Goal: Use online tool/utility: Utilize a website feature to perform a specific function

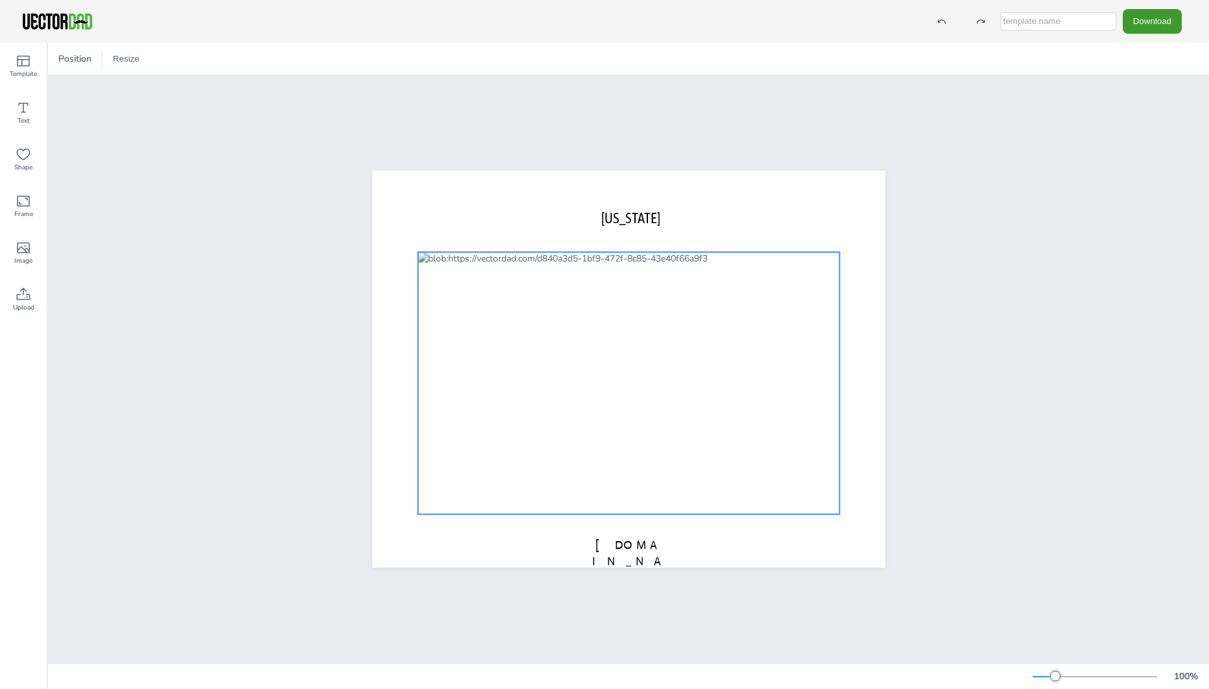
click at [608, 336] on div at bounding box center [629, 383] width 422 height 262
click at [24, 108] on icon at bounding box center [24, 108] width 16 height 16
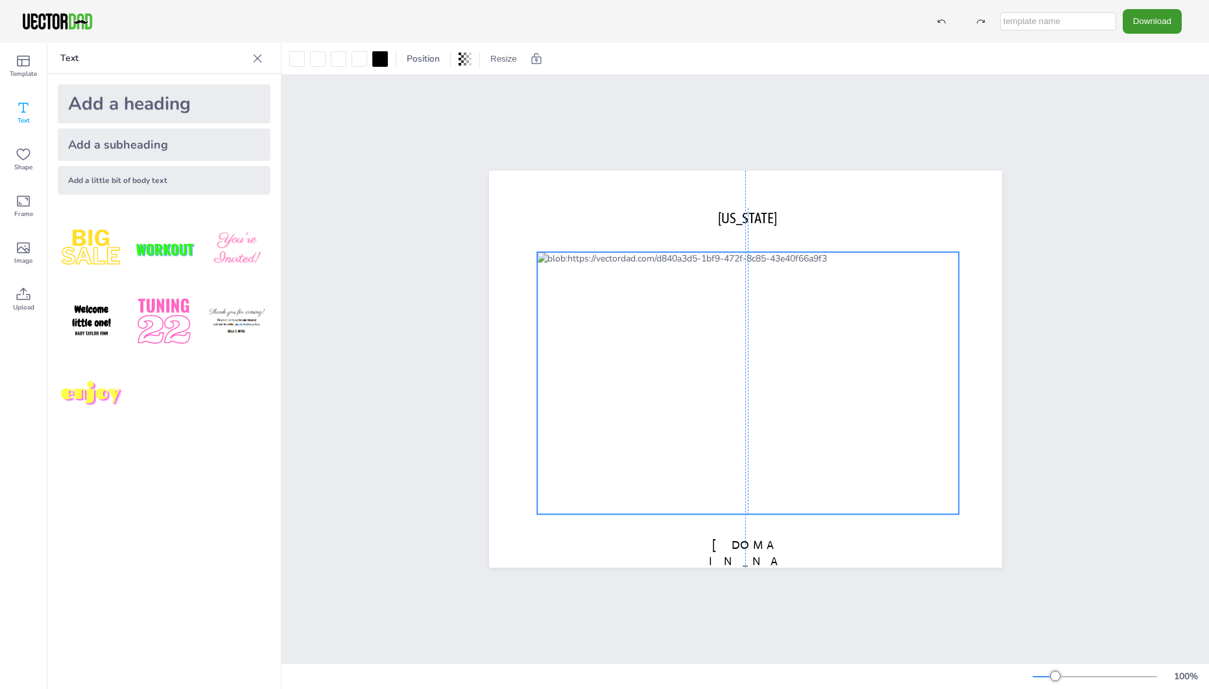
click at [714, 334] on div at bounding box center [748, 383] width 422 height 262
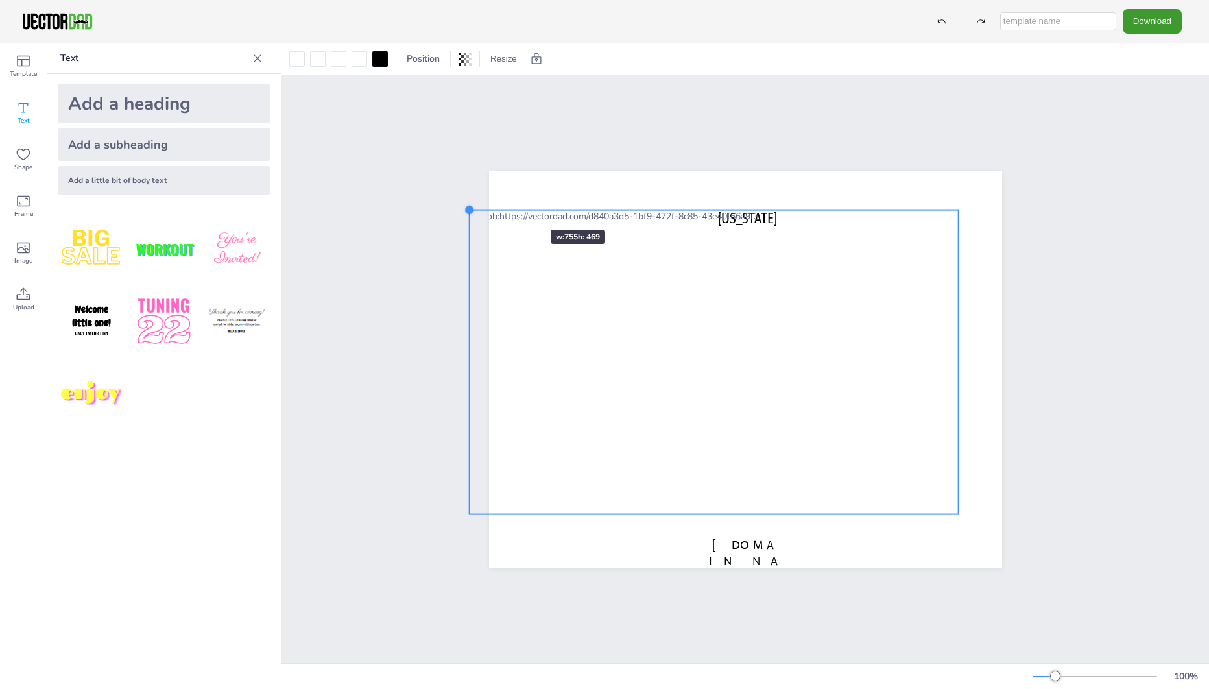
drag, startPoint x: 533, startPoint y: 248, endPoint x: 512, endPoint y: 206, distance: 47.3
click at [512, 206] on div "[US_STATE] [DOMAIN_NAME]" at bounding box center [745, 369] width 513 height 397
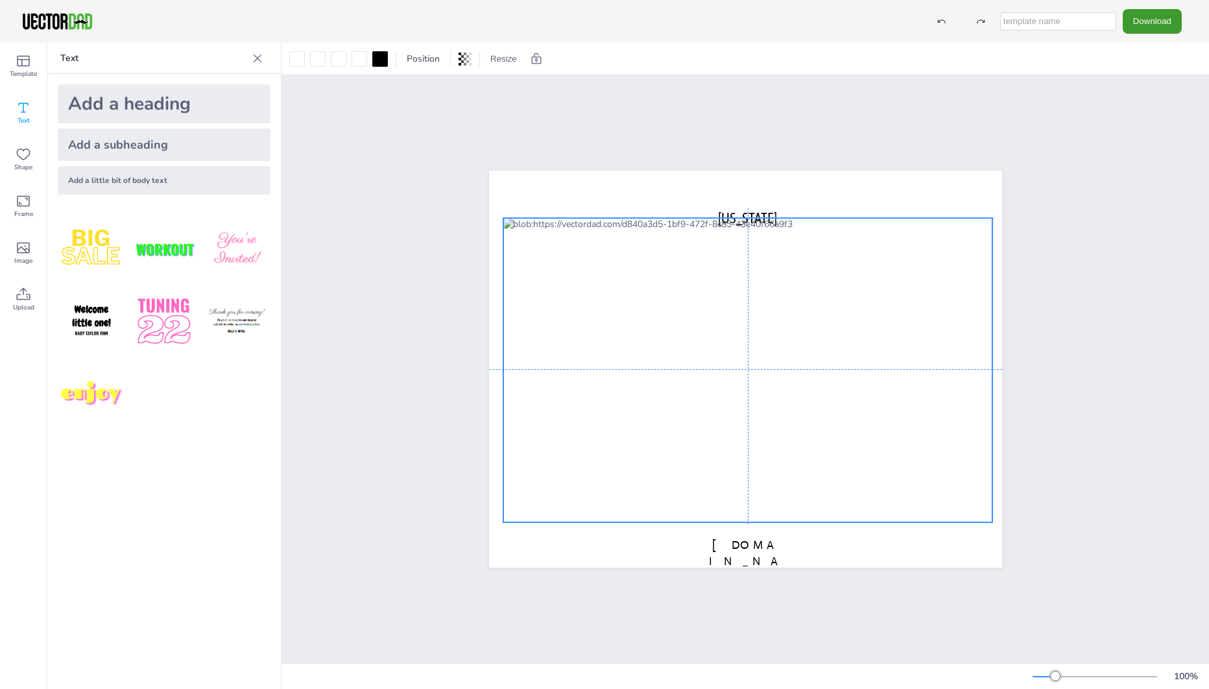
drag, startPoint x: 619, startPoint y: 309, endPoint x: 652, endPoint y: 319, distance: 34.5
click at [652, 319] on div at bounding box center [748, 370] width 490 height 304
click at [755, 539] on span "[DOMAIN_NAME]" at bounding box center [745, 561] width 73 height 47
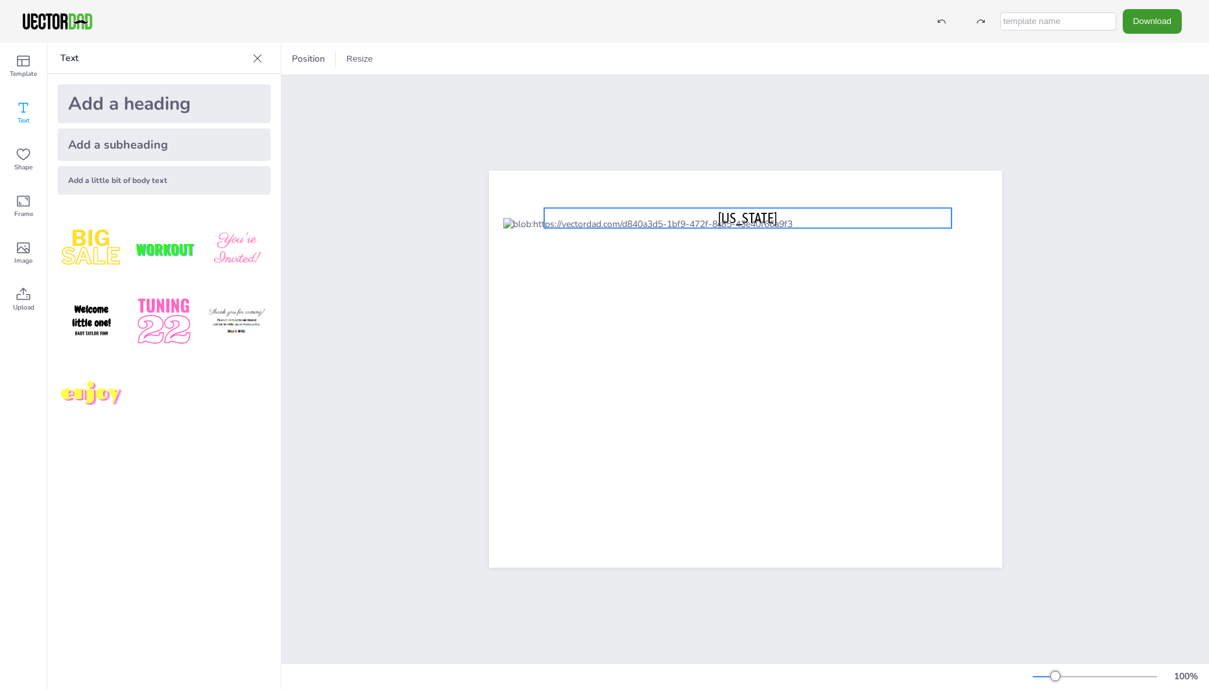
click at [743, 211] on span "[US_STATE]" at bounding box center [747, 217] width 59 height 17
click at [724, 178] on icon at bounding box center [727, 182] width 16 height 16
type input "--"
click at [777, 211] on span "[US_STATE]" at bounding box center [747, 217] width 59 height 17
click at [444, 58] on div at bounding box center [439, 59] width 21 height 21
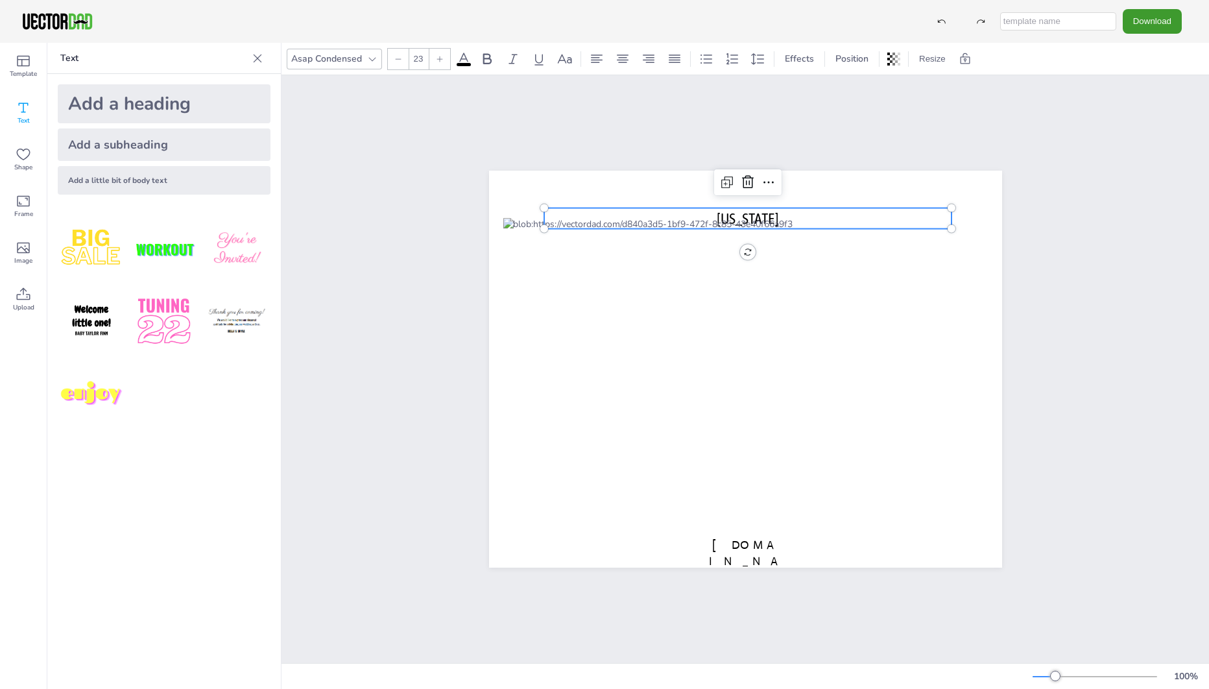
click at [444, 58] on div at bounding box center [439, 59] width 21 height 21
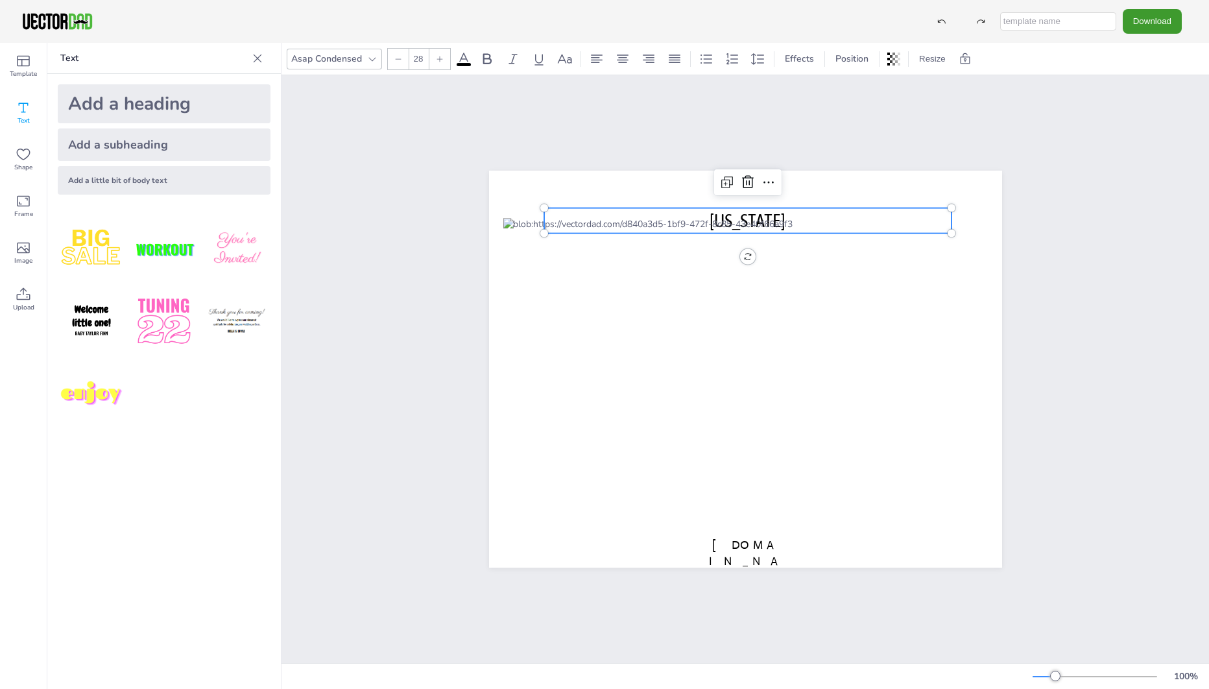
click at [444, 58] on div at bounding box center [439, 59] width 21 height 21
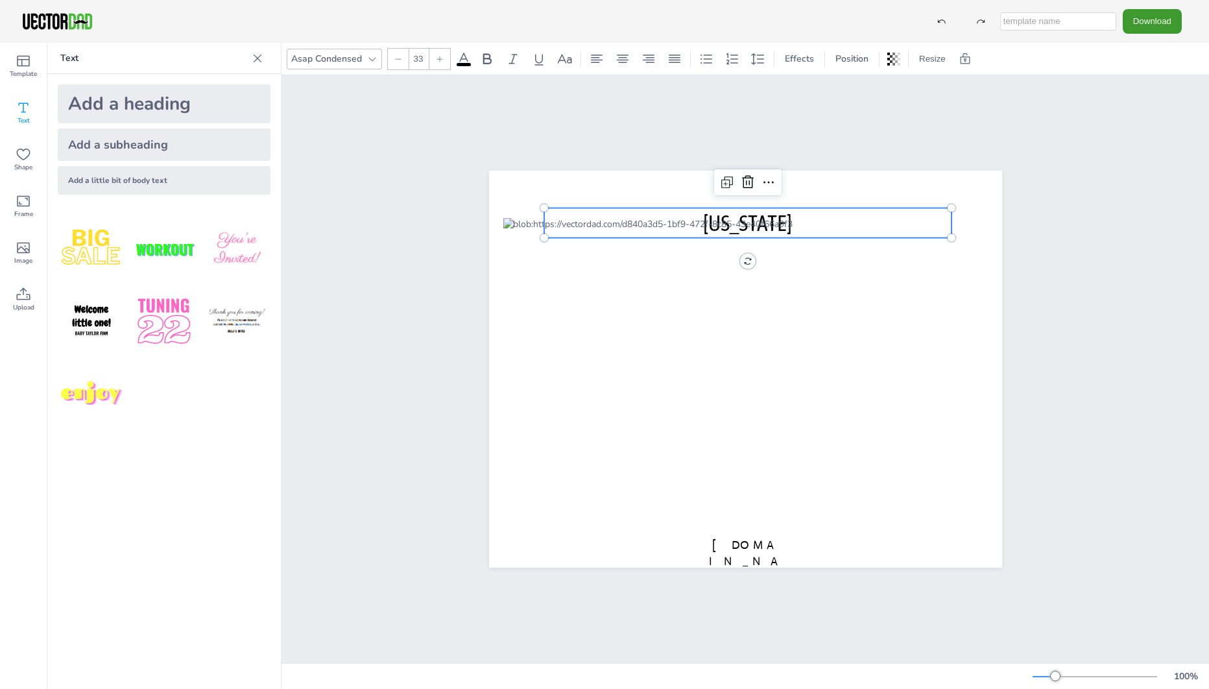
click at [444, 58] on div at bounding box center [439, 59] width 21 height 21
type input "36"
drag, startPoint x: 637, startPoint y: 201, endPoint x: 571, endPoint y: 191, distance: 67.6
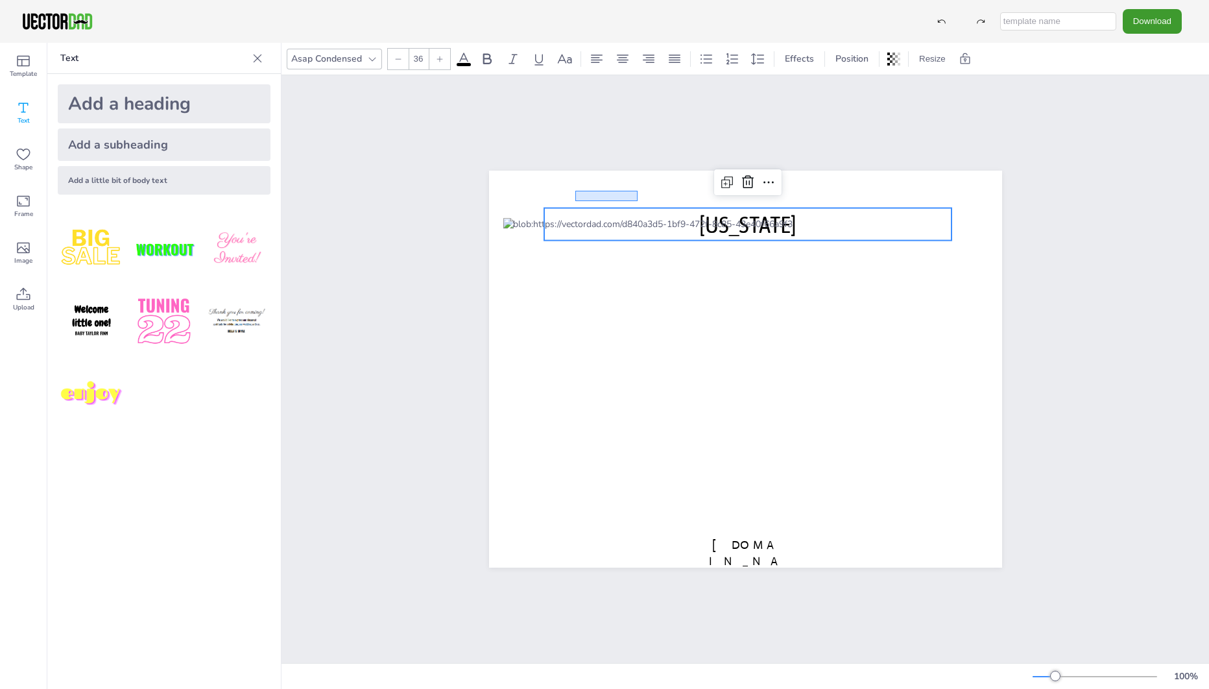
click at [571, 191] on div "[US_STATE] [DOMAIN_NAME]" at bounding box center [744, 369] width 927 height 588
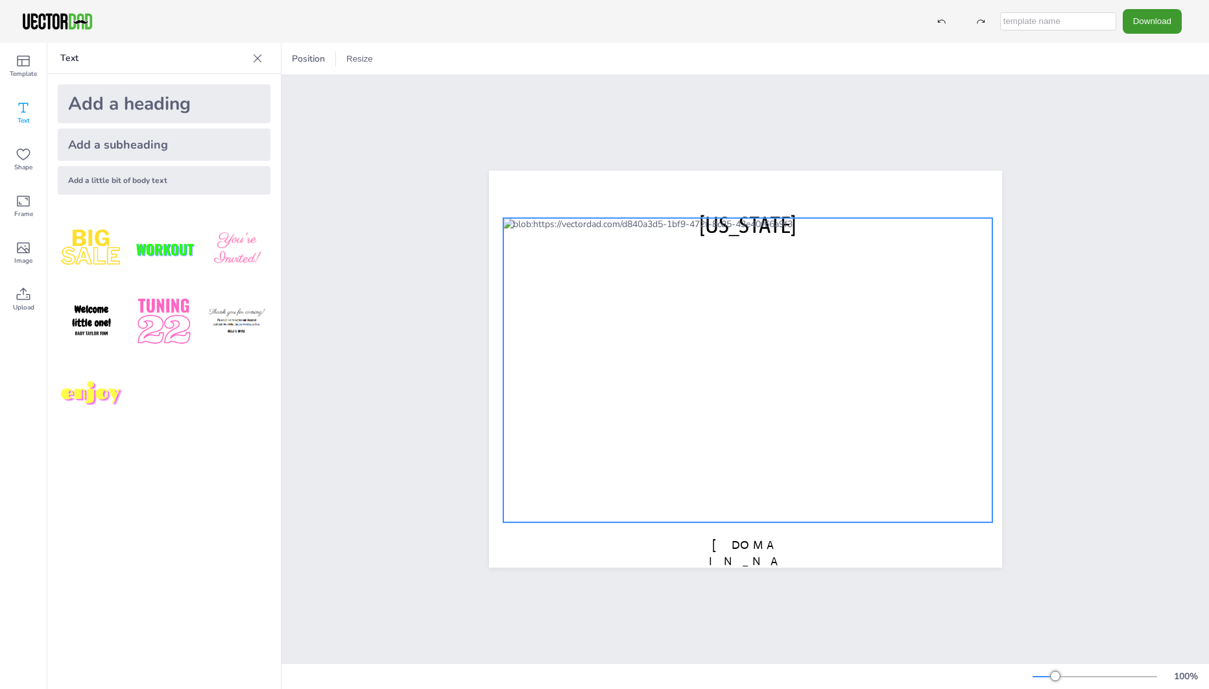
click at [773, 221] on div at bounding box center [748, 370] width 490 height 304
click at [964, 239] on div at bounding box center [748, 370] width 490 height 304
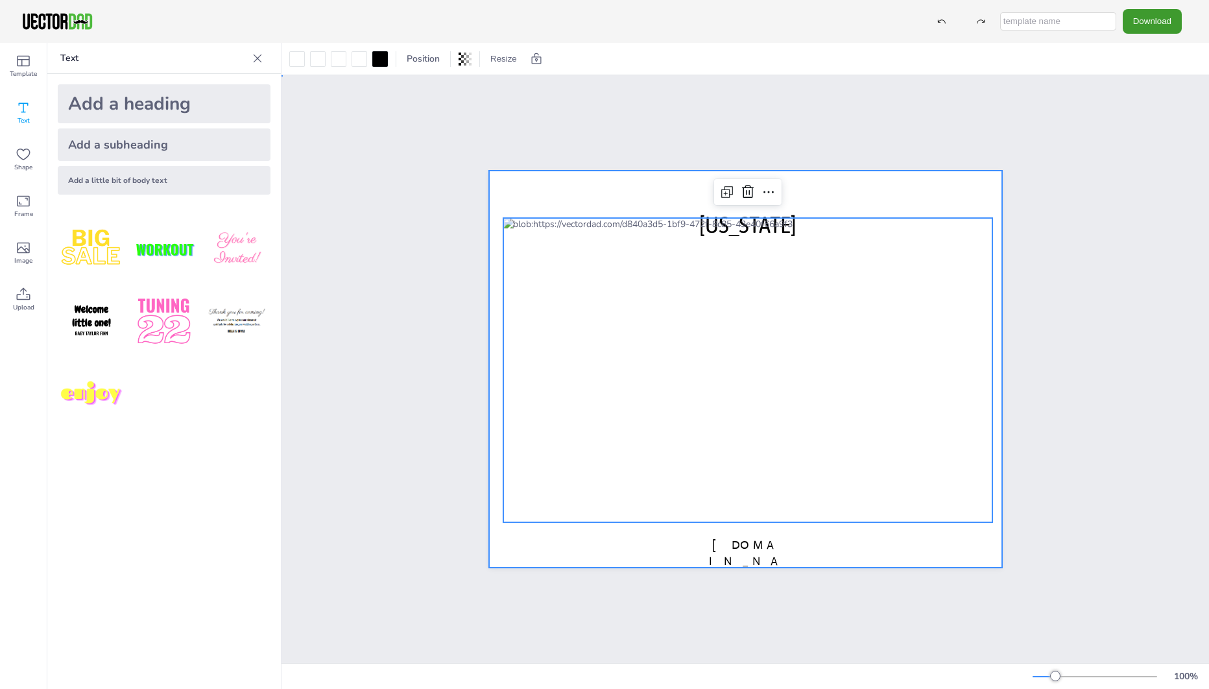
click at [571, 184] on div at bounding box center [745, 369] width 513 height 397
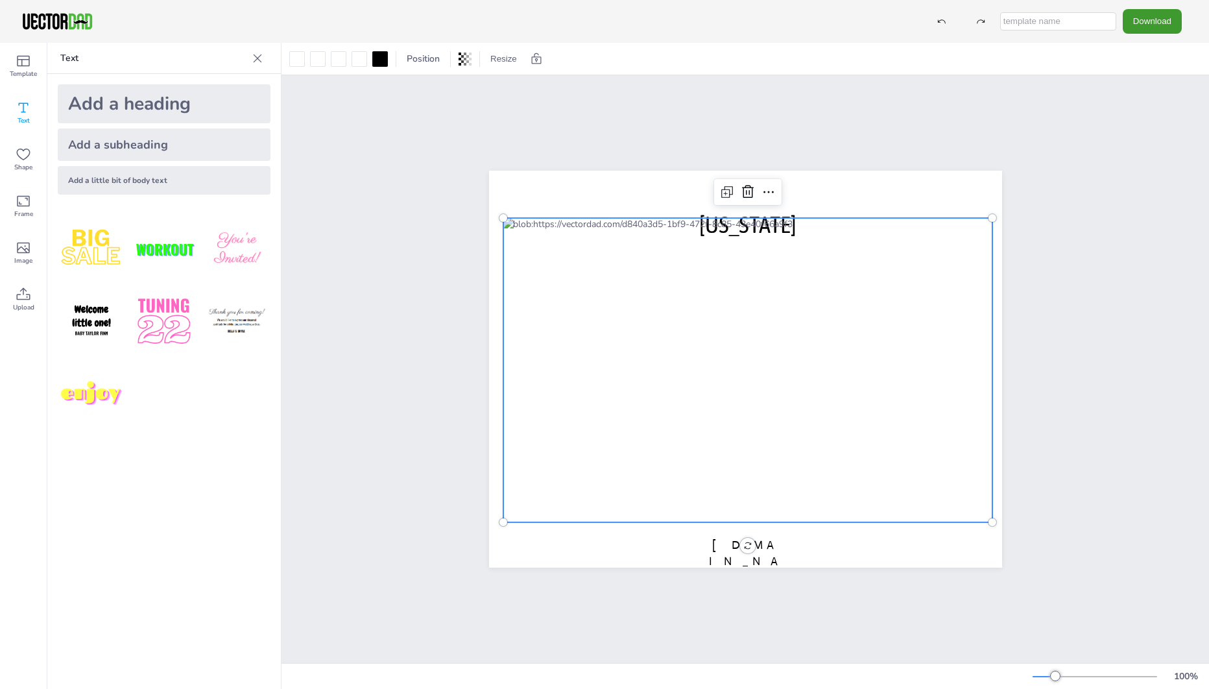
click at [675, 218] on div at bounding box center [748, 370] width 490 height 304
click at [547, 304] on div at bounding box center [748, 370] width 490 height 304
click at [678, 221] on div at bounding box center [748, 370] width 490 height 304
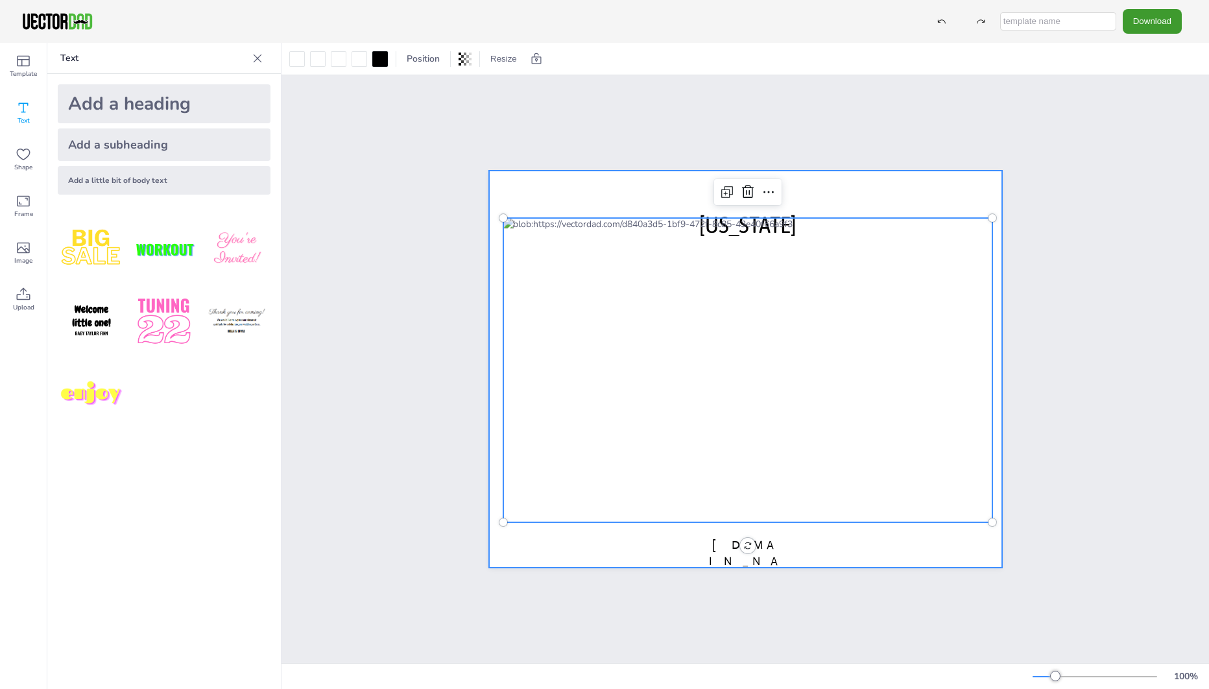
click at [924, 175] on div "[US_STATE] [DOMAIN_NAME]" at bounding box center [744, 369] width 927 height 588
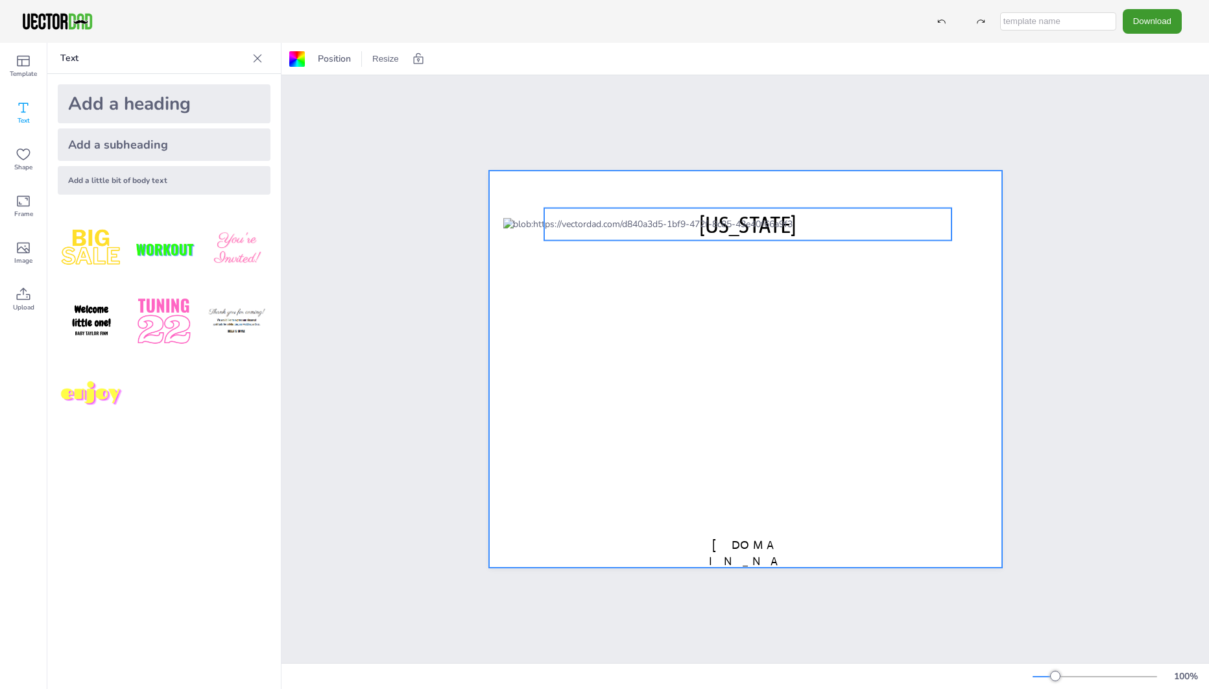
click at [747, 211] on span "[US_STATE]" at bounding box center [747, 224] width 97 height 27
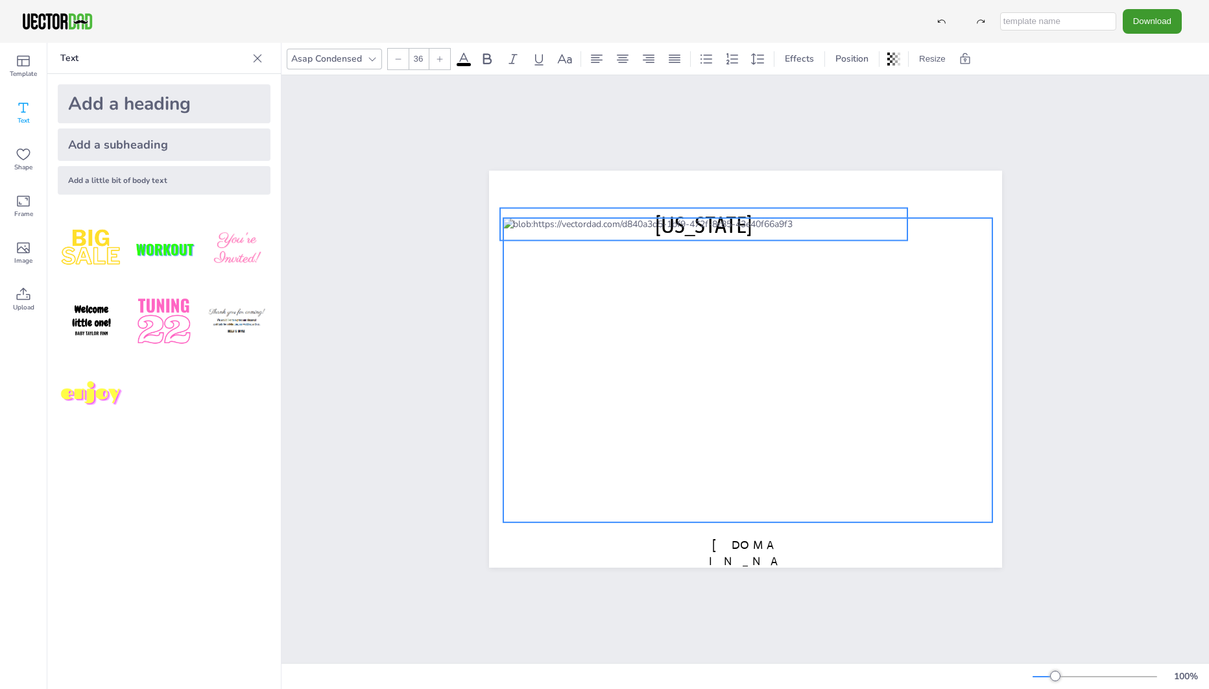
click at [768, 451] on div at bounding box center [748, 370] width 490 height 304
